Goal: Check status

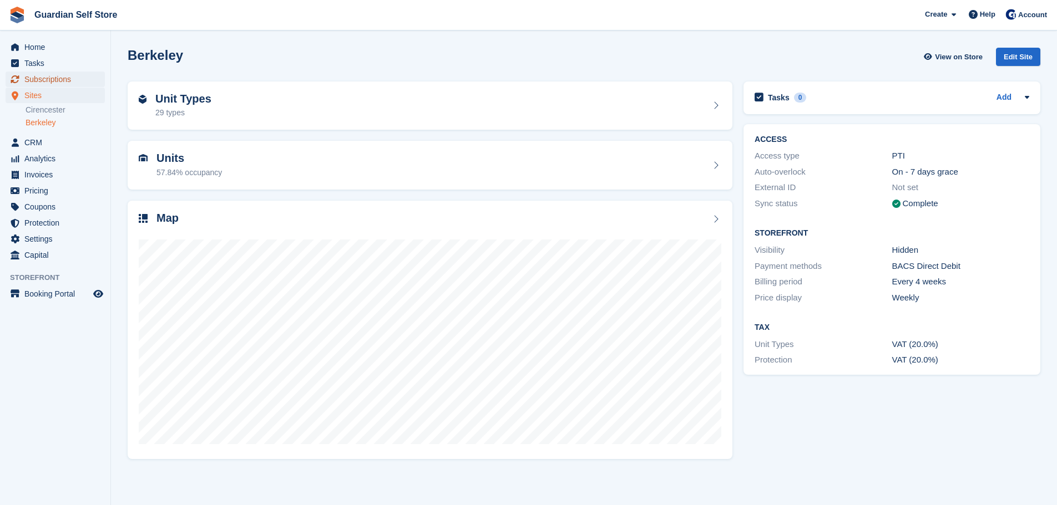
click at [62, 73] on span "Subscriptions" at bounding box center [57, 80] width 67 height 16
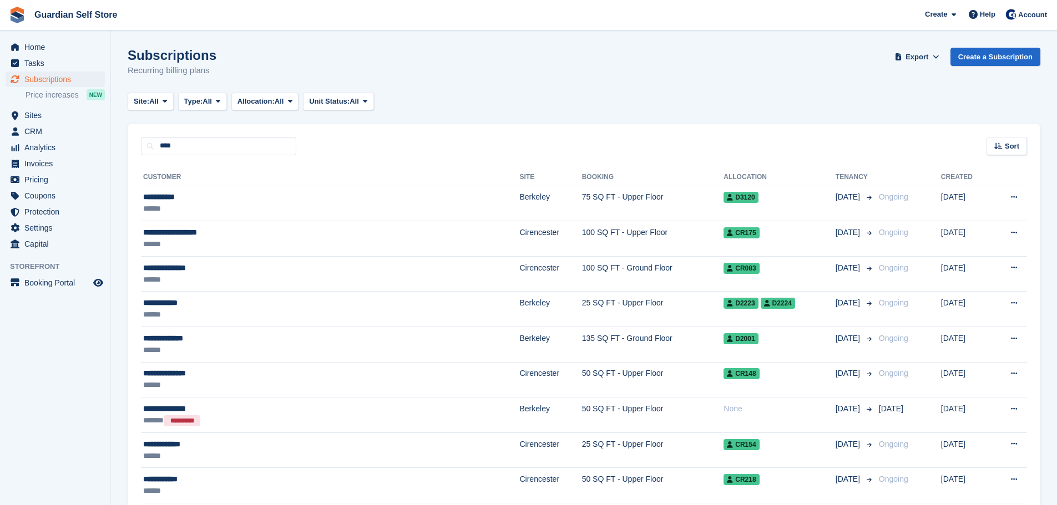
type input "****"
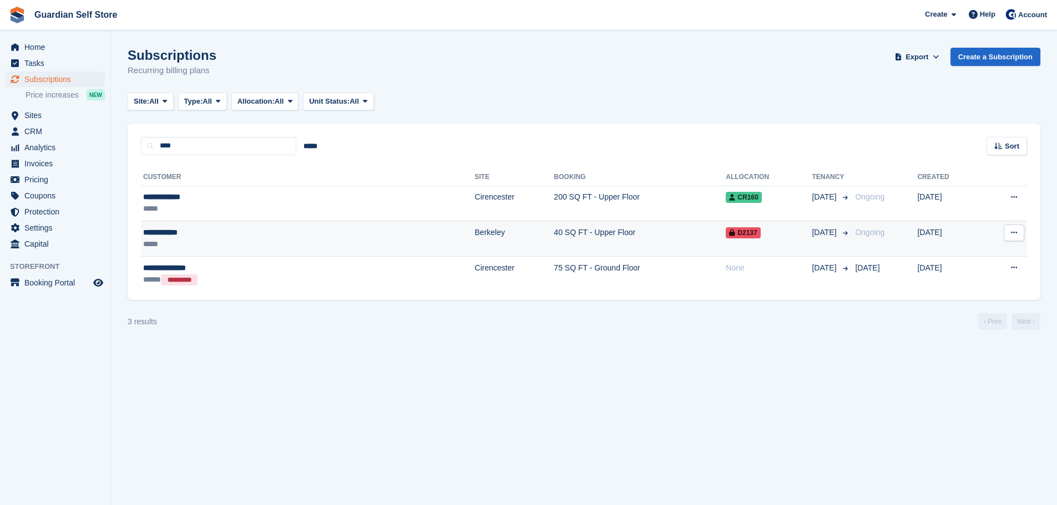
click at [218, 232] on div "**********" at bounding box center [225, 233] width 165 height 12
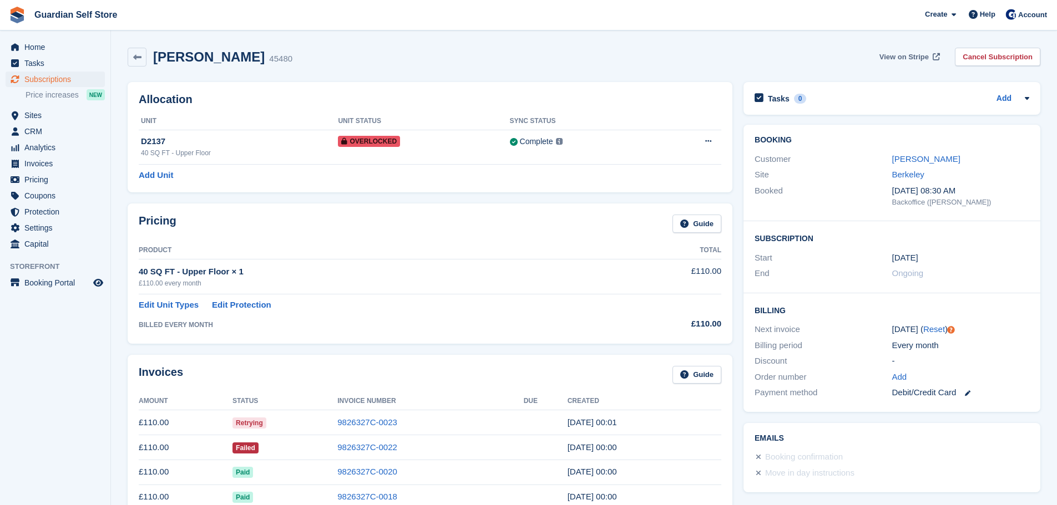
click at [890, 56] on span "View on Stripe" at bounding box center [903, 57] width 49 height 11
